Goal: Task Accomplishment & Management: Manage account settings

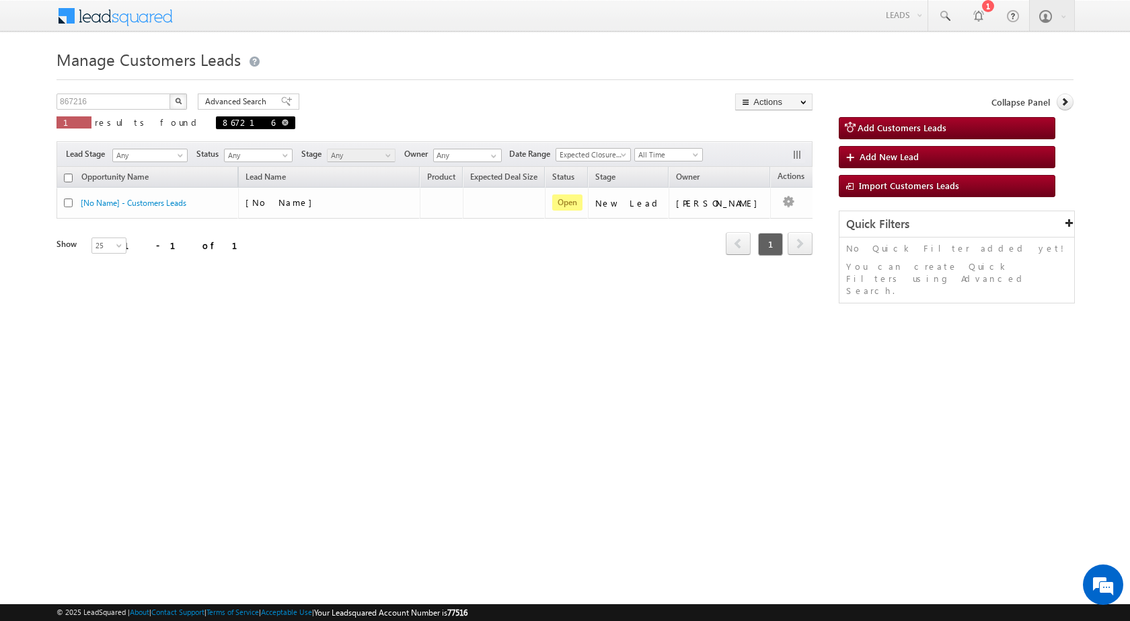
click at [282, 122] on span at bounding box center [285, 122] width 7 height 7
type input "Search Customers Leads"
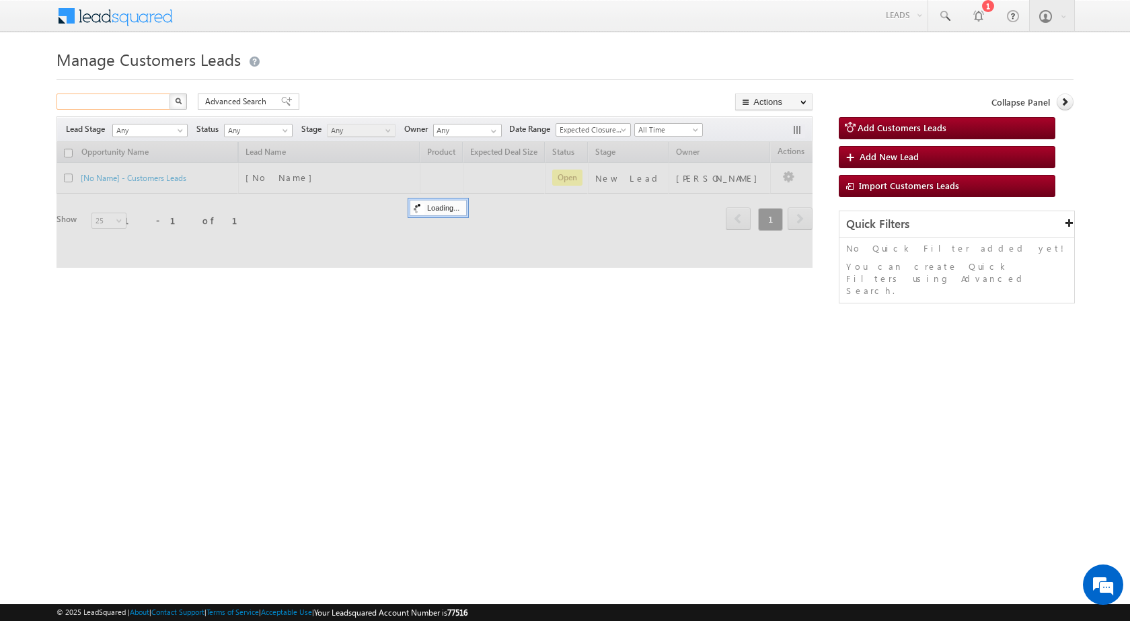
click at [134, 104] on input "text" at bounding box center [113, 101] width 115 height 16
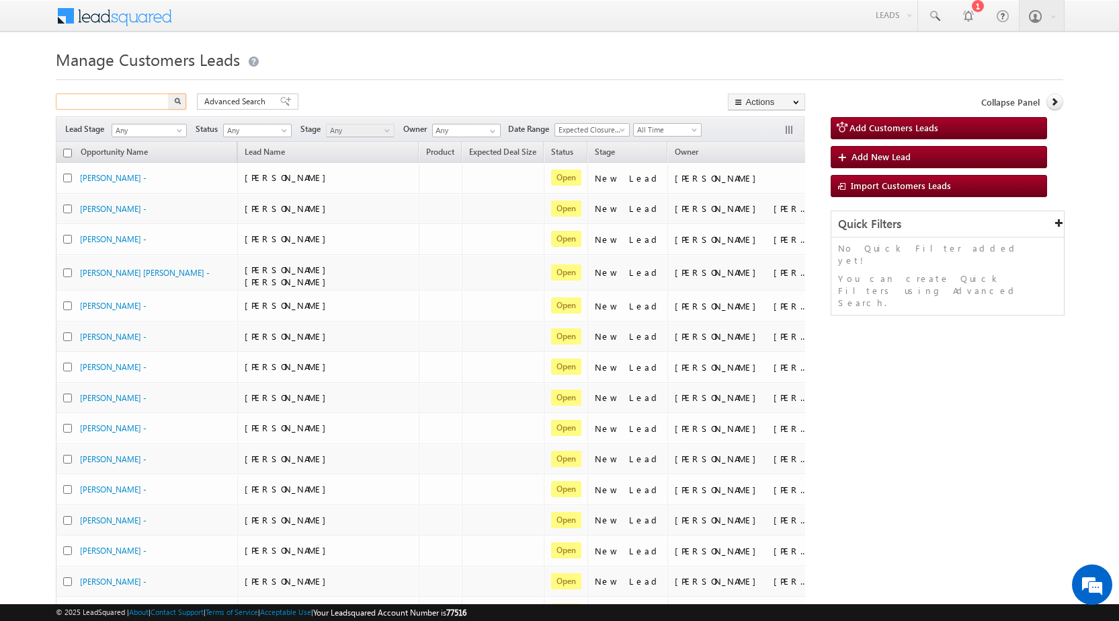
paste input "918876"
type input "918876"
click at [173, 102] on button "button" at bounding box center [177, 101] width 17 height 16
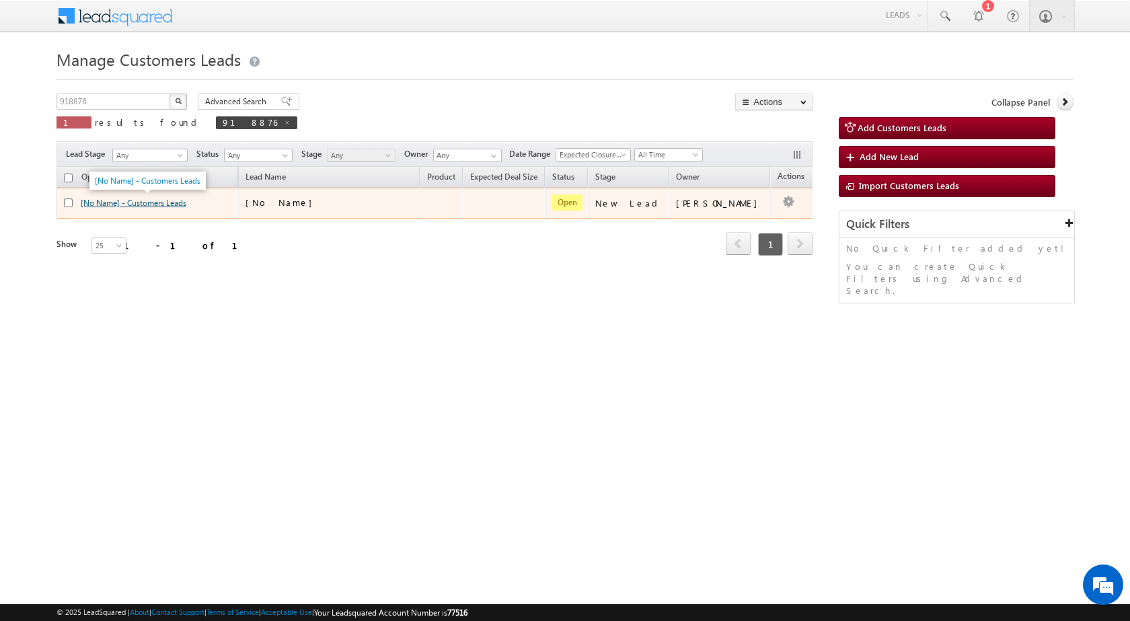
click at [165, 198] on link "[No Name] - Customers Leads" at bounding box center [134, 203] width 106 height 10
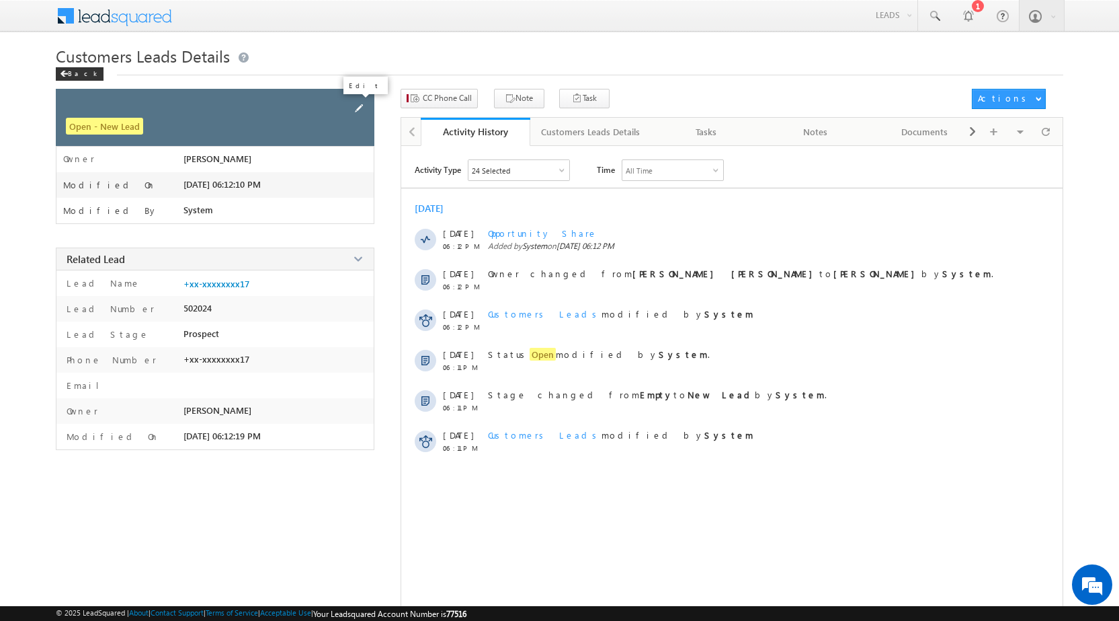
click at [357, 108] on span at bounding box center [359, 108] width 15 height 15
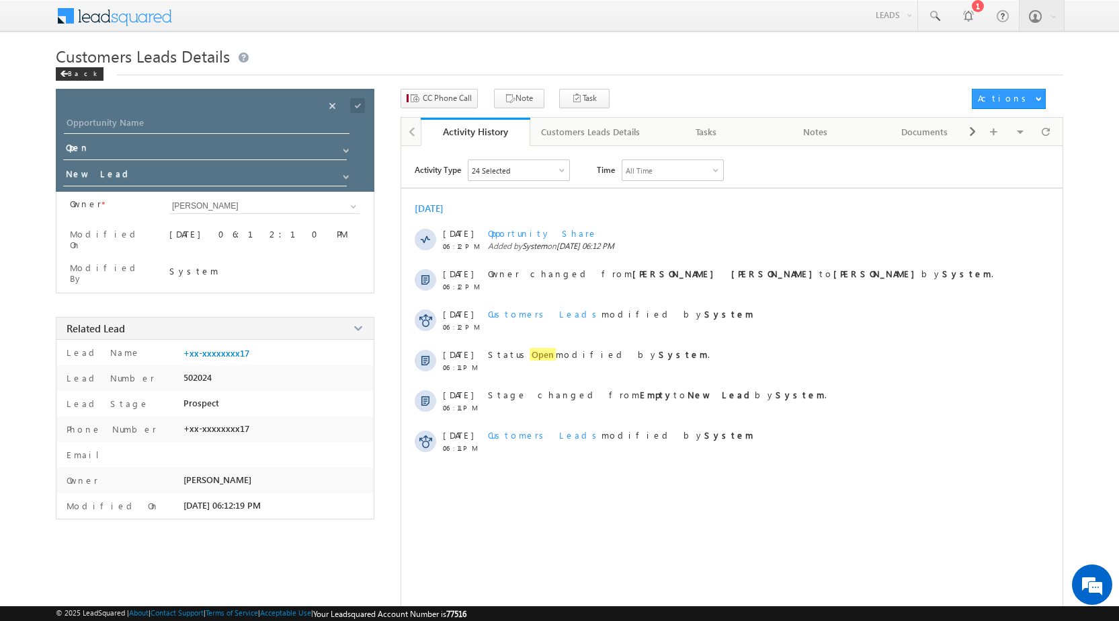
click at [103, 114] on div "Opportunity Name * Opportunity Name * Status * Status * Open Won Lost *" at bounding box center [215, 140] width 319 height 103
click at [103, 121] on input "Opportunity Name" at bounding box center [207, 124] width 286 height 19
paste input "Atul Khurpadi"
type input "Atul Khurpadi"
click at [102, 178] on input "New Lead" at bounding box center [205, 176] width 285 height 22
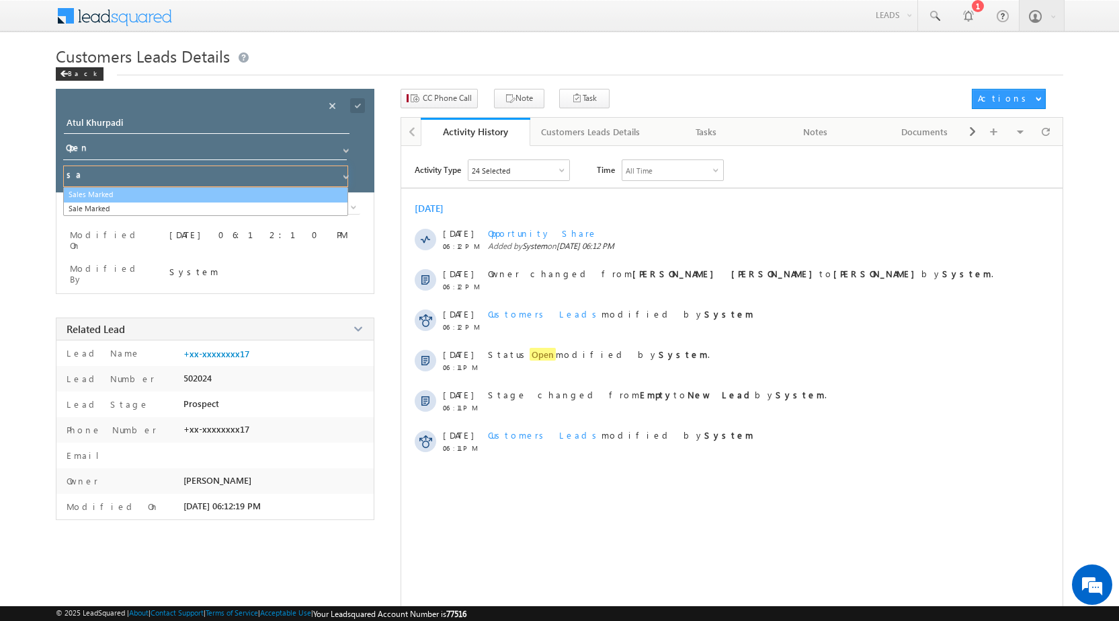
click at [101, 197] on link "Sales Marked" at bounding box center [205, 194] width 285 height 15
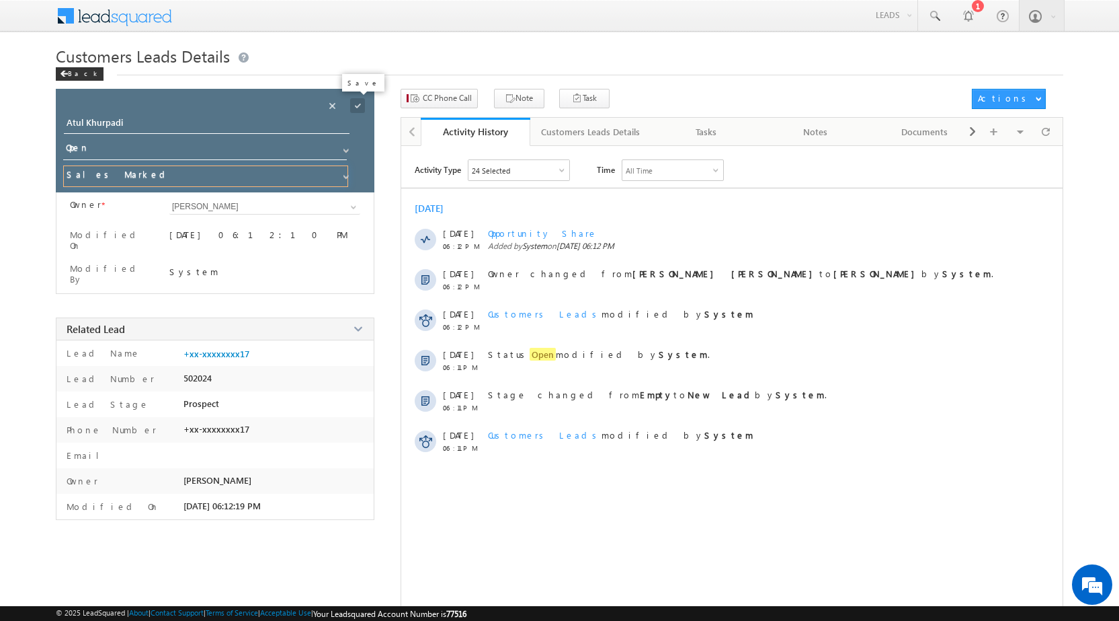
type input "Sales Marked"
click at [362, 104] on span at bounding box center [357, 105] width 15 height 15
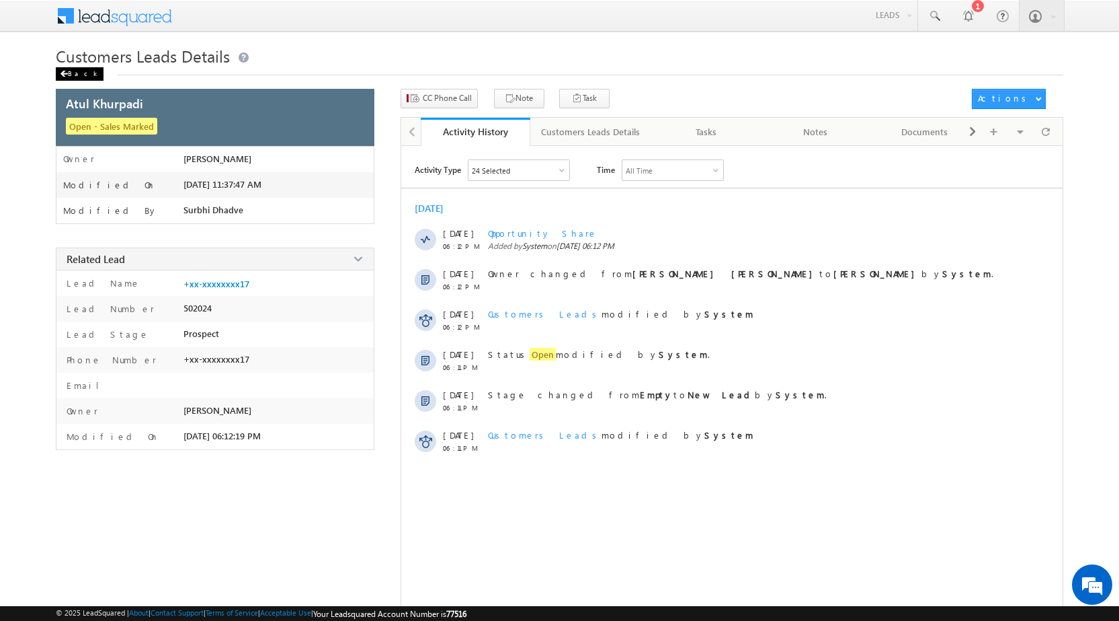
click at [65, 72] on span at bounding box center [64, 74] width 8 height 7
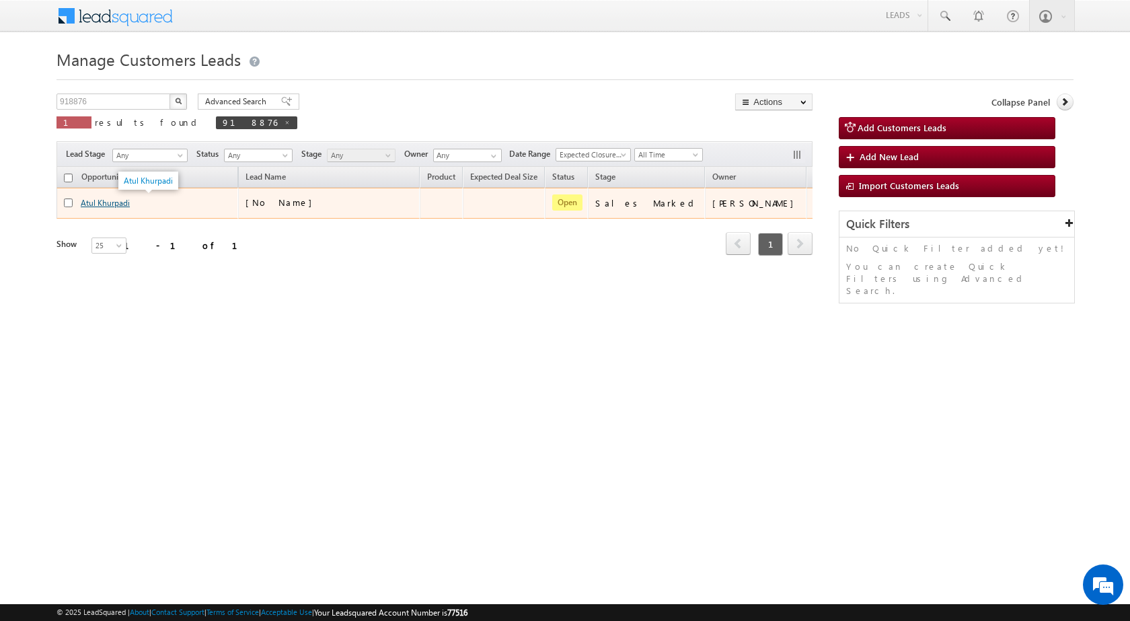
click at [105, 206] on link "Atul Khurpadi" at bounding box center [105, 203] width 49 height 10
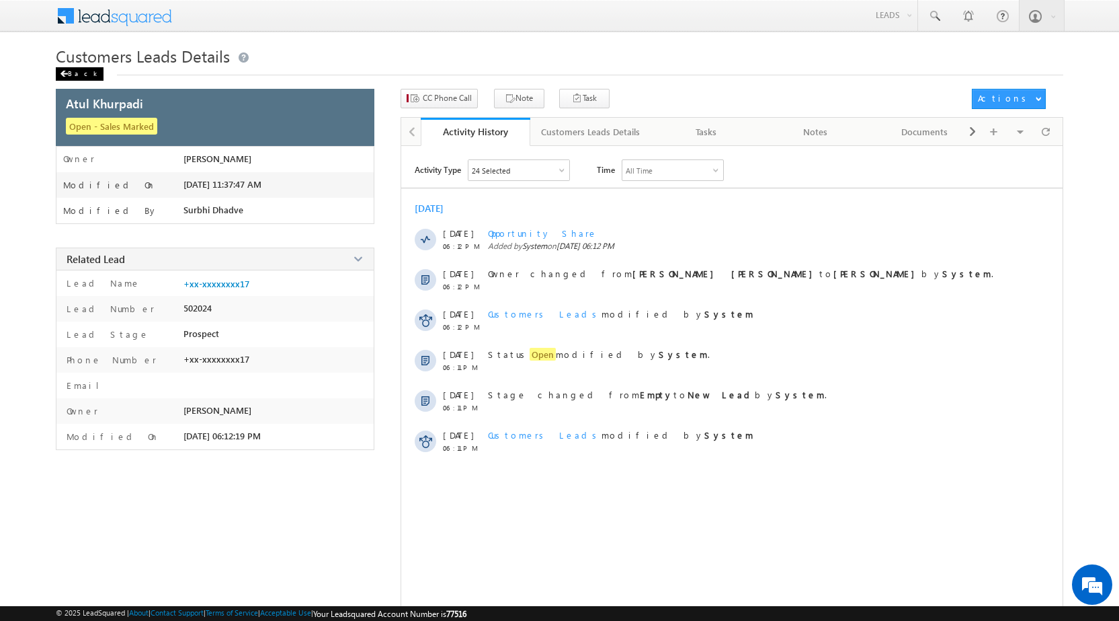
click at [80, 75] on div "Back" at bounding box center [80, 73] width 48 height 13
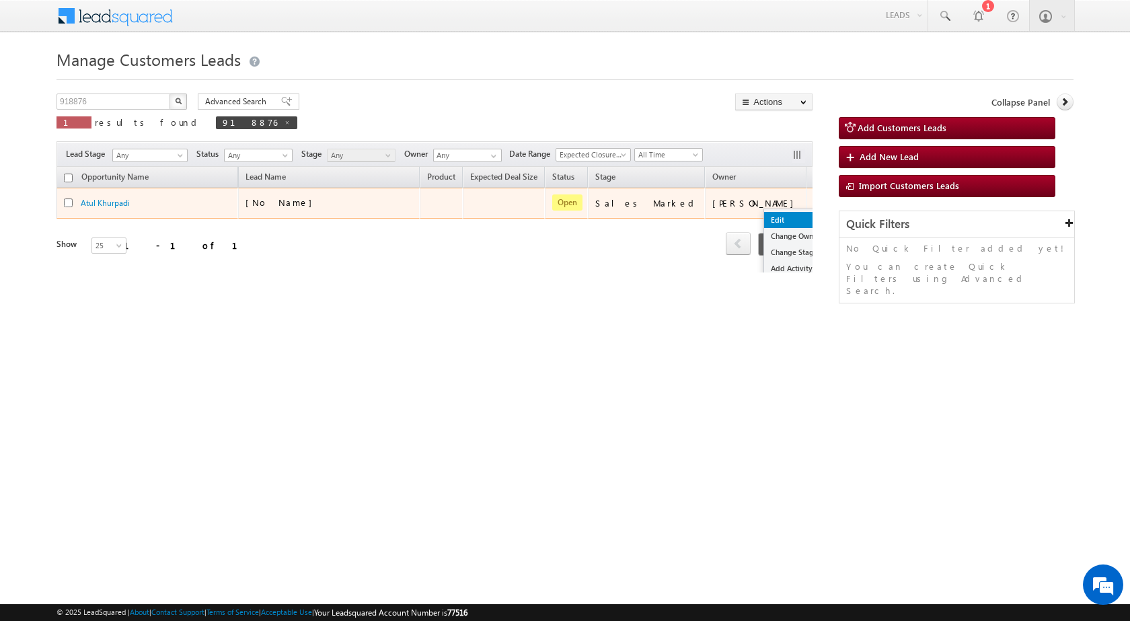
click at [764, 216] on link "Edit" at bounding box center [797, 220] width 67 height 16
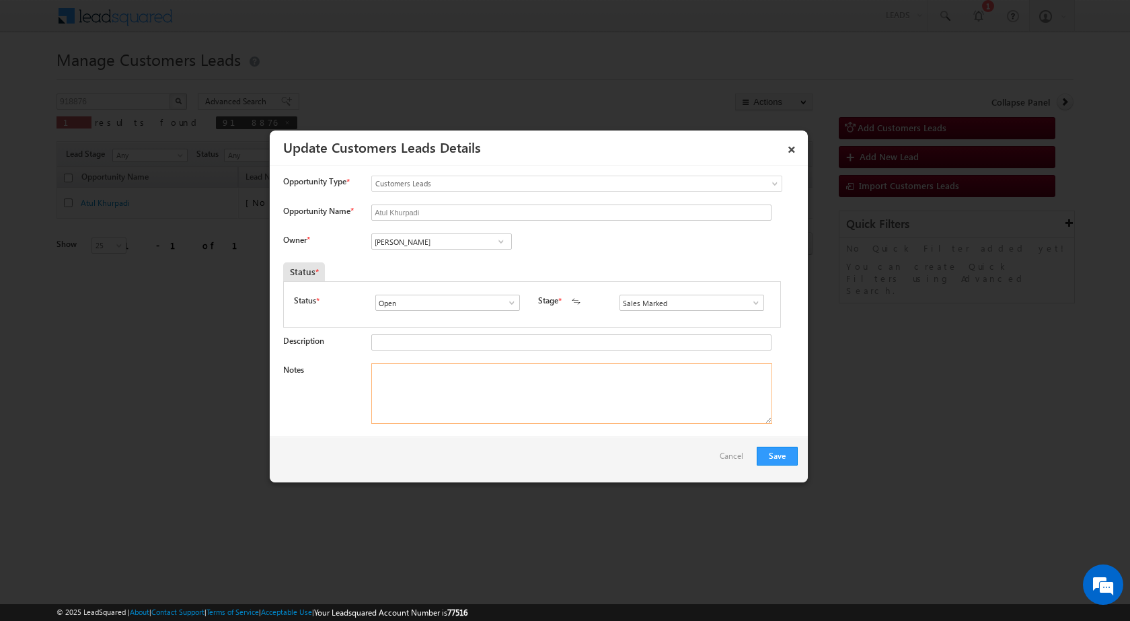
click at [446, 409] on textarea "Notes" at bounding box center [571, 393] width 401 height 61
paste textarea "Extention / 441001 to NAGPUR / Alternate No - 8208283622 / Name - Atul Khurpadi…"
type textarea "Extention / 441001 to NAGPUR / Alternate No - 8208283622 / Name - Atul Khurpadi…"
click at [409, 249] on input "[PERSON_NAME]" at bounding box center [441, 241] width 141 height 16
paste input "ashish.bhati@sgrlimited.in"
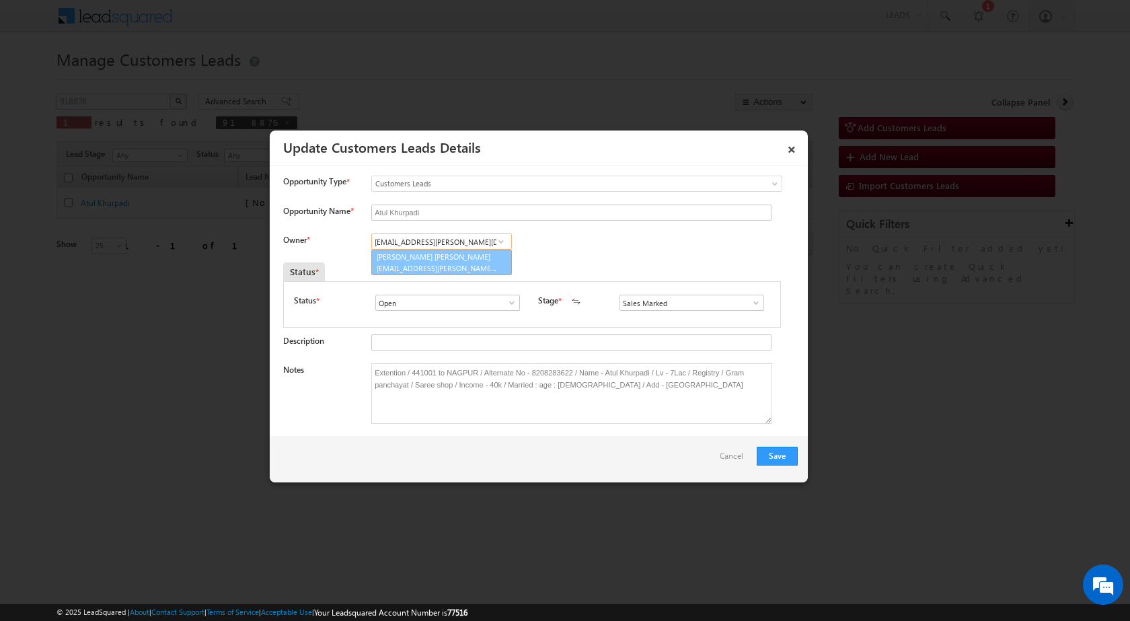
click at [430, 266] on span "ashish.bhati@sgrlimited.in" at bounding box center [437, 268] width 121 height 10
type input "Ashish Kailash Bhati"
click at [769, 457] on button "Save" at bounding box center [776, 455] width 41 height 19
